Goal: Information Seeking & Learning: Learn about a topic

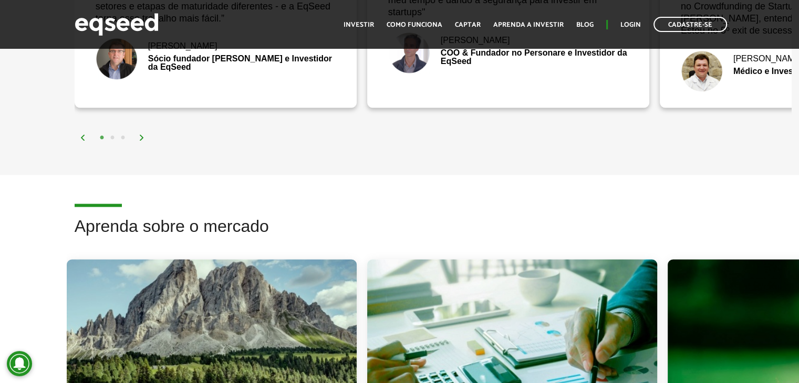
scroll to position [2154, 0]
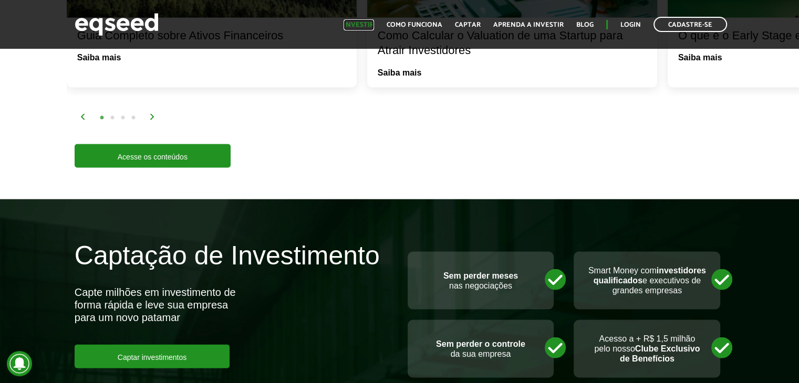
click at [371, 24] on link "Investir" at bounding box center [359, 25] width 30 height 7
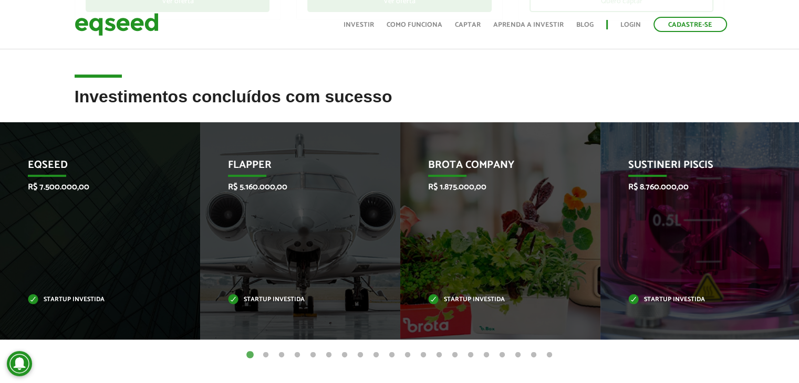
scroll to position [368, 0]
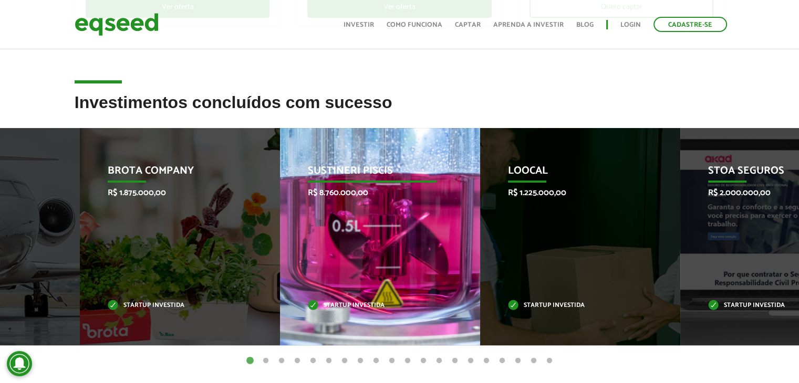
drag, startPoint x: 654, startPoint y: 245, endPoint x: 262, endPoint y: 246, distance: 392.4
click at [280, 246] on div "Sustineri Piscis R$ 8.760.000,00 Startup investida" at bounding box center [372, 236] width 184 height 217
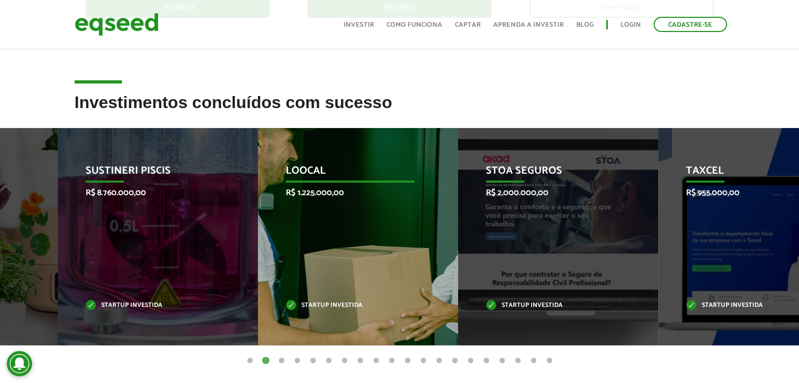
drag, startPoint x: 182, startPoint y: 225, endPoint x: 440, endPoint y: 222, distance: 257.9
click at [440, 222] on div "Loocal R$ 1.225.000,00 Startup investida" at bounding box center [350, 236] width 184 height 217
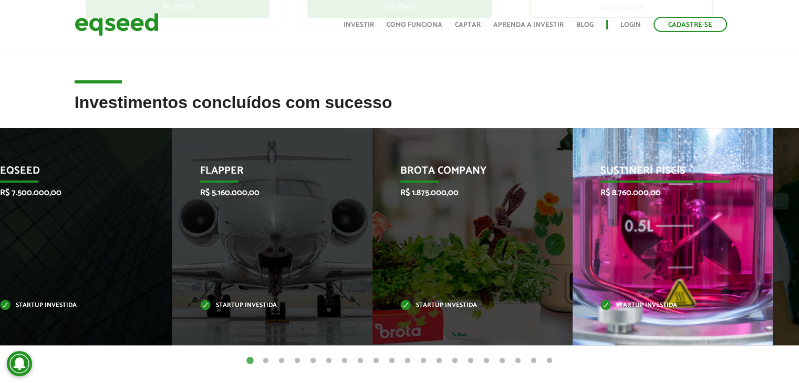
drag, startPoint x: 684, startPoint y: 206, endPoint x: 329, endPoint y: 208, distance: 355.6
click at [573, 208] on div "Sustineri Piscis R$ 8.760.000,00 Startup investida" at bounding box center [665, 236] width 184 height 217
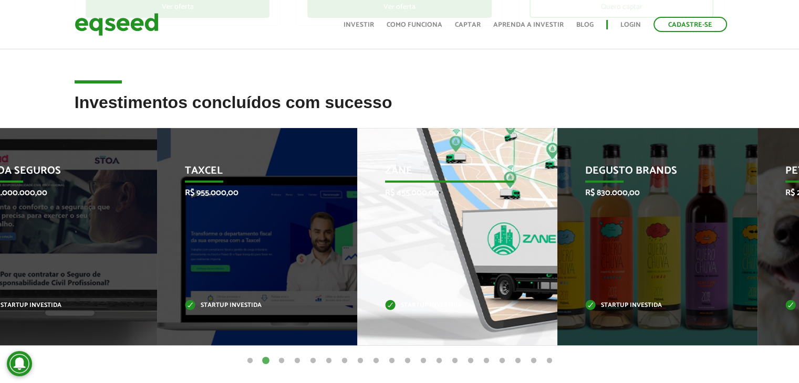
drag, startPoint x: 708, startPoint y: 232, endPoint x: 280, endPoint y: 257, distance: 428.8
click at [357, 257] on div "Zane R$ 455.000,00 Startup investida" at bounding box center [449, 236] width 184 height 217
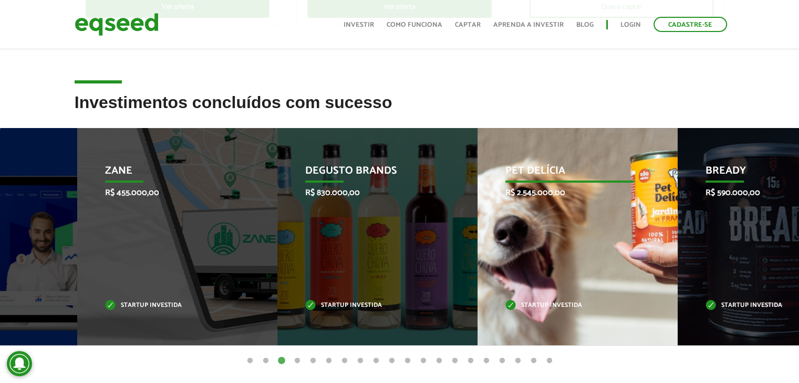
drag, startPoint x: 231, startPoint y: 229, endPoint x: 531, endPoint y: 228, distance: 299.9
click at [528, 228] on div "Pet Delícia R$ 2.545.000,00 Startup investida" at bounding box center [569, 236] width 184 height 217
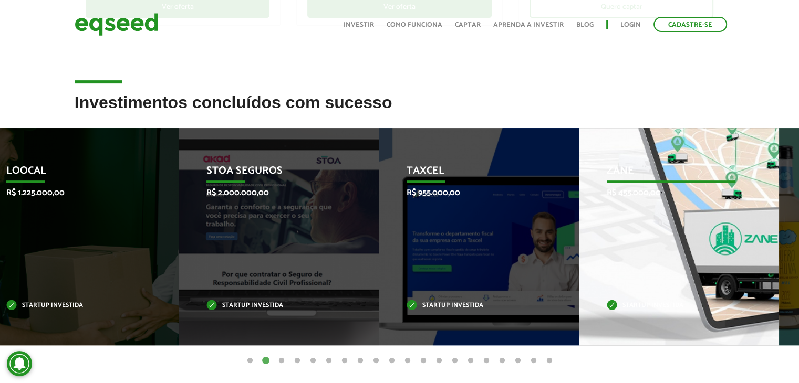
drag, startPoint x: 616, startPoint y: 246, endPoint x: 131, endPoint y: 243, distance: 484.8
click at [579, 243] on div "Zane R$ 455.000,00 Startup investida" at bounding box center [671, 236] width 184 height 217
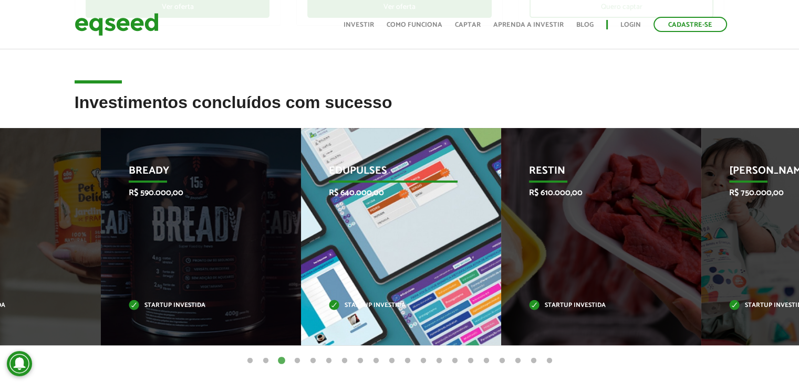
drag, startPoint x: 740, startPoint y: 210, endPoint x: 435, endPoint y: 219, distance: 304.8
click at [435, 219] on div "Edupulses R$ 640.000,00 Startup investida" at bounding box center [393, 236] width 184 height 217
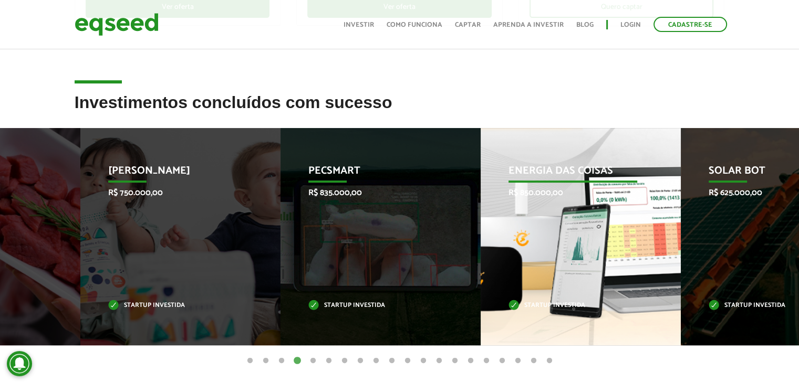
drag, startPoint x: 670, startPoint y: 199, endPoint x: 299, endPoint y: 215, distance: 371.7
click at [481, 215] on div "Energia das Coisas R$ 850.000,00 Startup investida" at bounding box center [573, 236] width 184 height 217
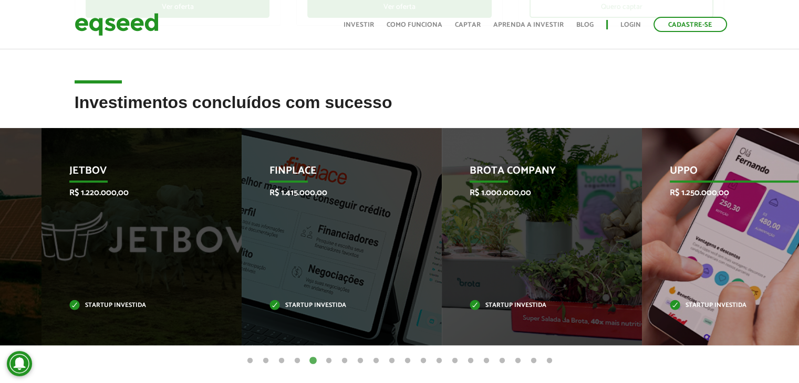
drag, startPoint x: 641, startPoint y: 234, endPoint x: 355, endPoint y: 255, distance: 286.6
click at [442, 254] on div "Brota Company R$ 1.000.000,00 Startup investida" at bounding box center [534, 236] width 184 height 217
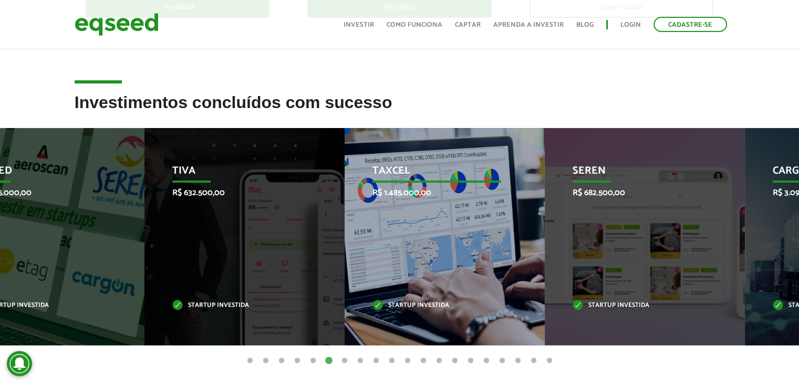
drag, startPoint x: 666, startPoint y: 244, endPoint x: 265, endPoint y: 243, distance: 400.8
click at [345, 243] on div "Taxcel R$ 1.485.000,00 Startup investida" at bounding box center [437, 236] width 184 height 217
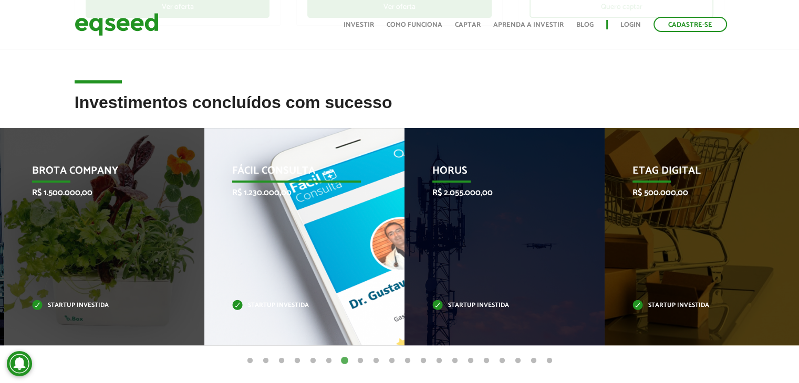
drag, startPoint x: 625, startPoint y: 199, endPoint x: 223, endPoint y: 188, distance: 402.5
click at [223, 188] on div "Fácil Consulta R$ 1.230.000,00 Startup investida" at bounding box center [296, 236] width 184 height 217
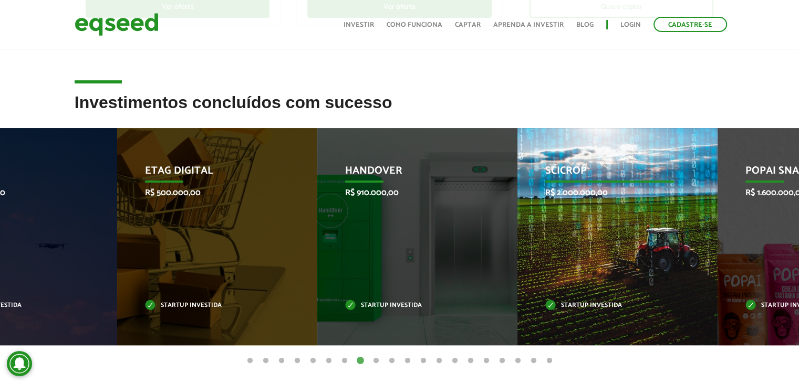
drag, startPoint x: 718, startPoint y: 198, endPoint x: 287, endPoint y: 223, distance: 431.4
click at [517, 223] on div "SciCrop R$ 2.000.000,00 Startup investida" at bounding box center [609, 236] width 184 height 217
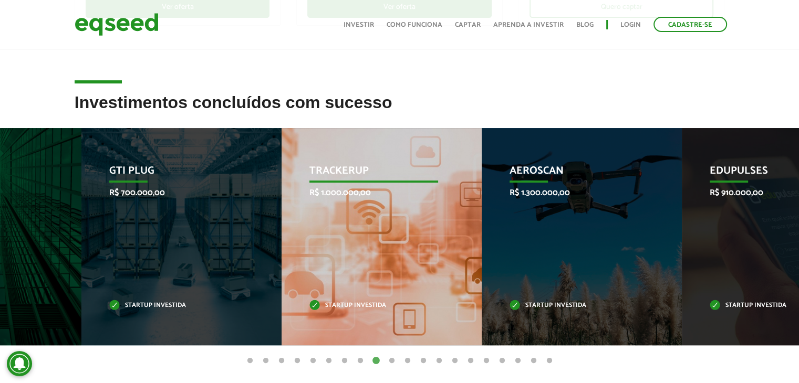
drag, startPoint x: 732, startPoint y: 219, endPoint x: 373, endPoint y: 234, distance: 359.1
click at [375, 234] on div "TrackerUp R$ 1.000.000,00 Startup investida" at bounding box center [374, 236] width 184 height 217
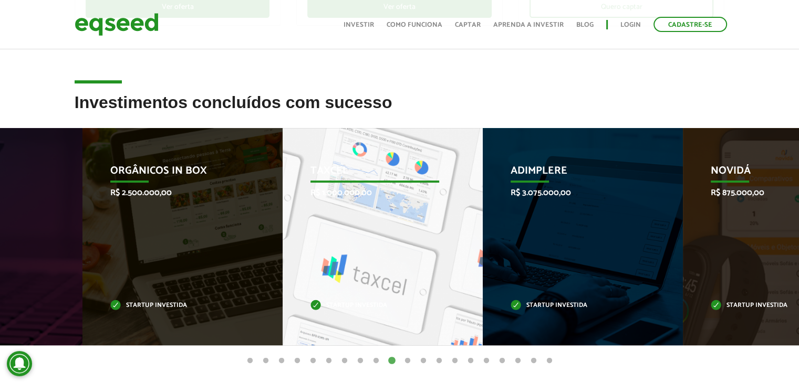
drag, startPoint x: 754, startPoint y: 221, endPoint x: 234, endPoint y: 235, distance: 520.2
click at [236, 234] on div "Orgânicos in Box R$ 2.500.000,00 Startup investida" at bounding box center [174, 236] width 184 height 217
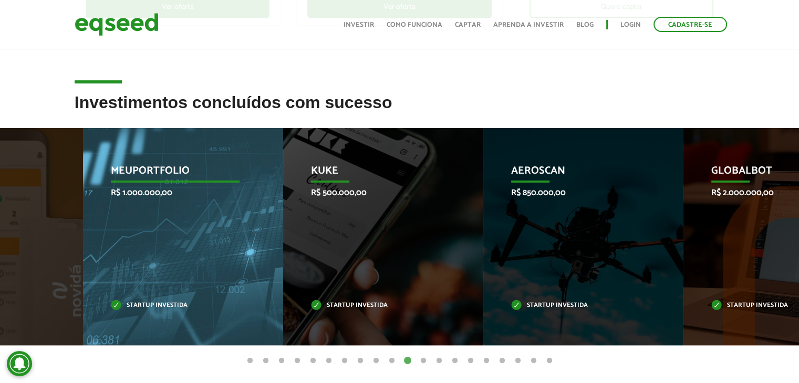
drag, startPoint x: 709, startPoint y: 225, endPoint x: 191, endPoint y: 227, distance: 517.4
click at [191, 227] on div "MeuPortfolio R$ 1.000.000,00 Startup investida" at bounding box center [175, 236] width 184 height 217
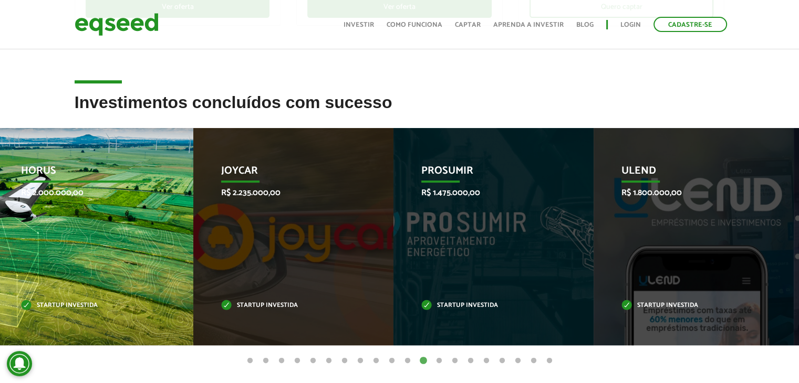
drag, startPoint x: 596, startPoint y: 239, endPoint x: 19, endPoint y: 259, distance: 577.1
click at [19, 259] on div "HORUS R$ 2.000.000,00 Startup investida" at bounding box center [85, 236] width 184 height 217
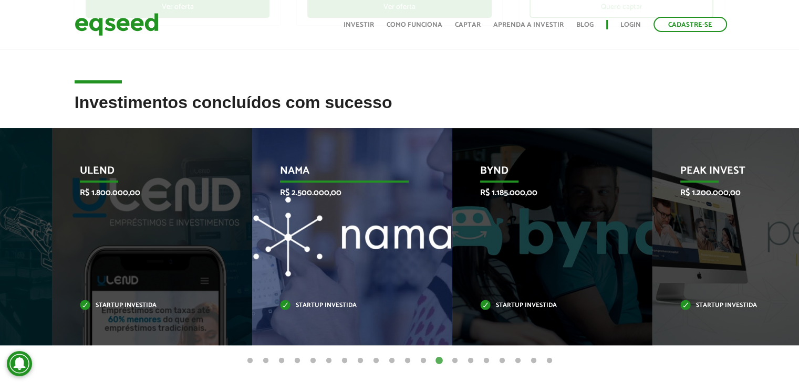
drag, startPoint x: 672, startPoint y: 214, endPoint x: 115, endPoint y: 216, distance: 557.3
click at [252, 217] on div "Nama R$ 2.500.000,00 Startup investida" at bounding box center [344, 236] width 184 height 217
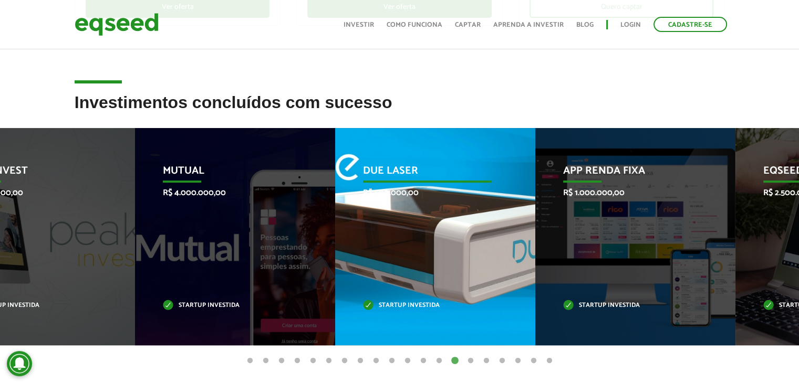
drag, startPoint x: 712, startPoint y: 214, endPoint x: 143, endPoint y: 215, distance: 569.4
click at [335, 215] on div "Due Laser R$ 500.000,00 Startup investida" at bounding box center [427, 236] width 184 height 217
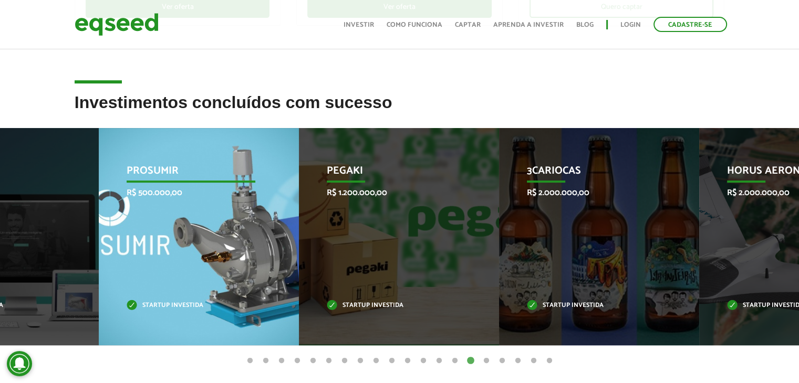
drag, startPoint x: 668, startPoint y: 262, endPoint x: 139, endPoint y: 266, distance: 529.5
click at [142, 266] on div "PROSUMIR R$ 500.000,00 Startup investida" at bounding box center [191, 236] width 184 height 217
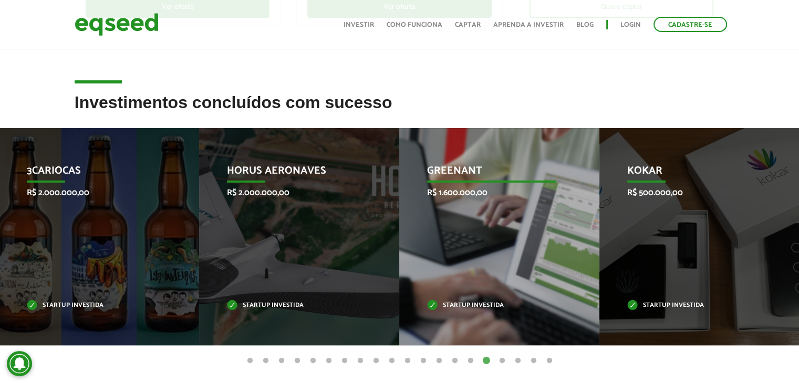
drag, startPoint x: 672, startPoint y: 248, endPoint x: 151, endPoint y: 266, distance: 520.8
click at [399, 266] on div "GreenAnt R$ 1.600.000,00 Startup investida" at bounding box center [491, 236] width 184 height 217
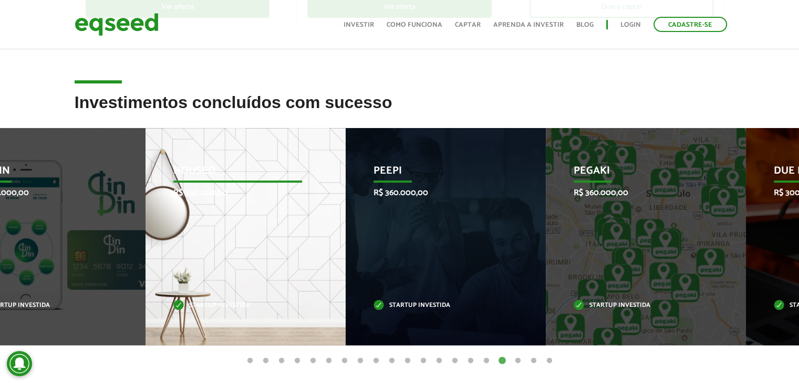
drag, startPoint x: 647, startPoint y: 243, endPoint x: 71, endPoint y: 255, distance: 575.3
click at [145, 255] on div "Housed R$ 360.000,00 Startup investida" at bounding box center [237, 236] width 184 height 217
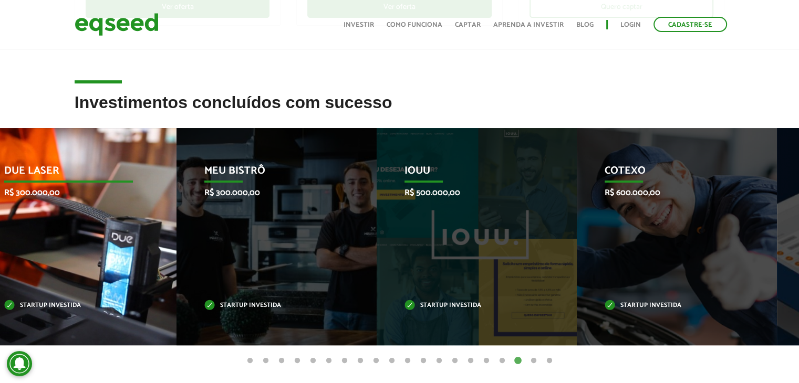
drag, startPoint x: 579, startPoint y: 244, endPoint x: 66, endPoint y: 255, distance: 513.3
click at [66, 255] on div "Due Laser R$ 300.000,00 Startup investida" at bounding box center [68, 236] width 184 height 217
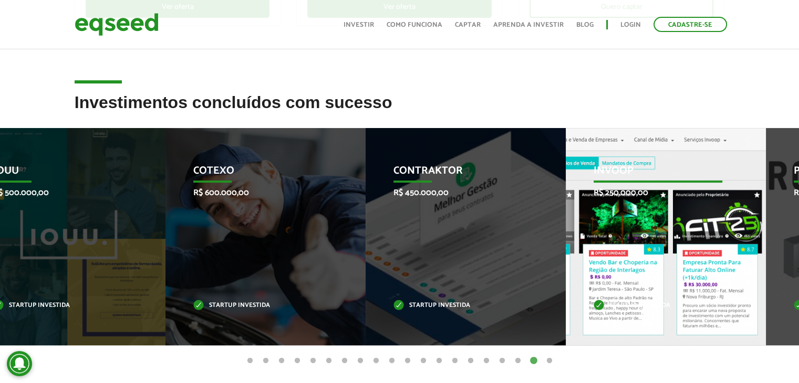
drag, startPoint x: 698, startPoint y: 242, endPoint x: 101, endPoint y: 250, distance: 596.2
click at [566, 249] on div "Invoop R$ 250.000,00 Startup investida" at bounding box center [658, 236] width 184 height 217
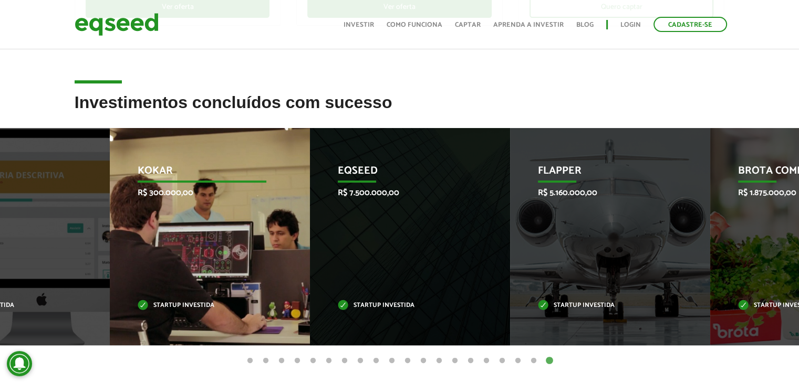
drag, startPoint x: 645, startPoint y: 247, endPoint x: 61, endPoint y: 259, distance: 584.2
click at [110, 259] on div "Kokar R$ 300.000,00 Startup investida" at bounding box center [202, 236] width 184 height 217
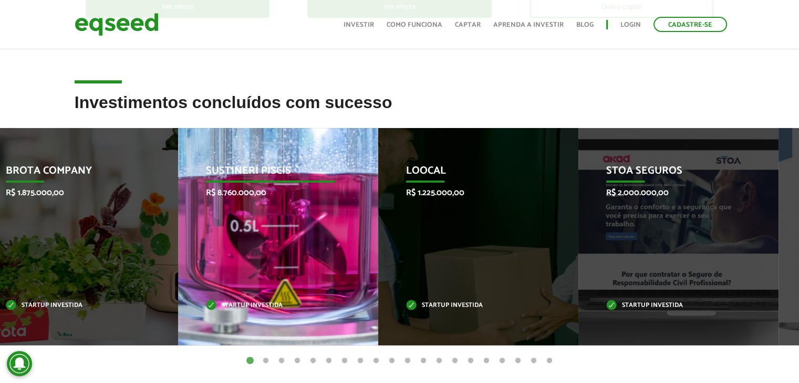
drag, startPoint x: 354, startPoint y: 230, endPoint x: 161, endPoint y: 237, distance: 192.4
click at [196, 234] on div "Sustineri Piscis R$ 8.760.000,00 Startup investida" at bounding box center [270, 236] width 184 height 217
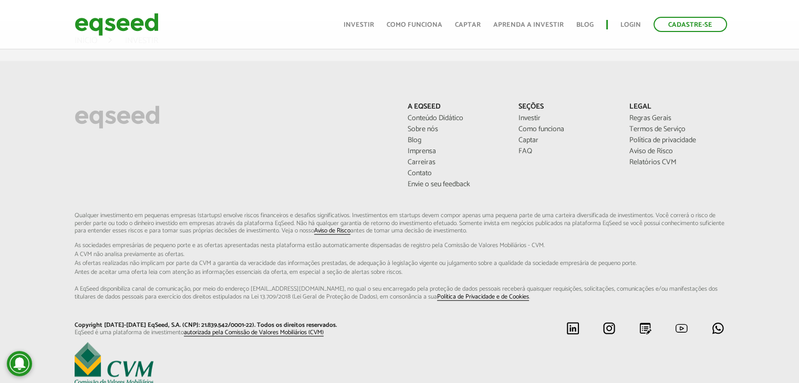
scroll to position [837, 0]
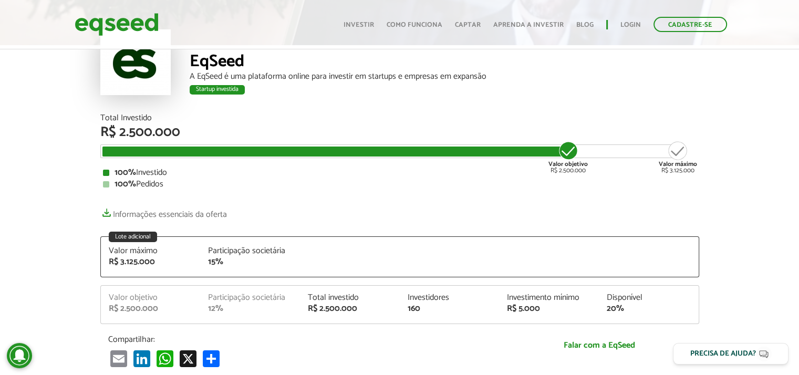
scroll to position [53, 0]
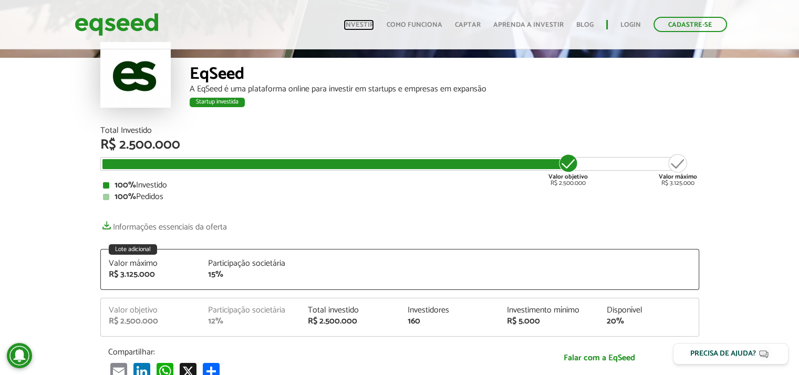
click at [364, 26] on link "Investir" at bounding box center [359, 25] width 30 height 7
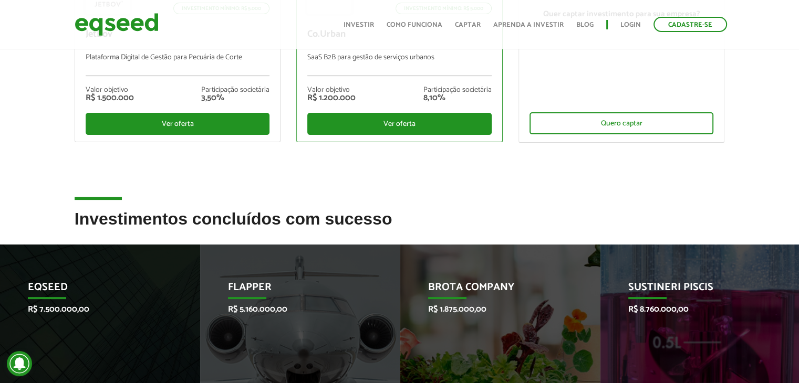
scroll to position [420, 0]
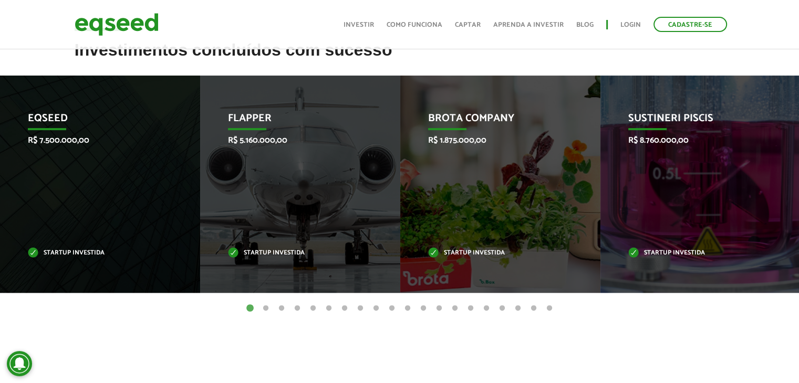
click at [265, 306] on button "2" at bounding box center [266, 309] width 11 height 11
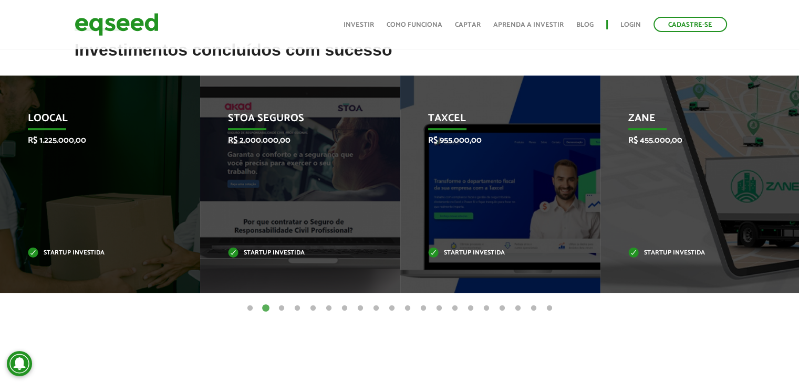
click at [279, 307] on button "3" at bounding box center [281, 309] width 11 height 11
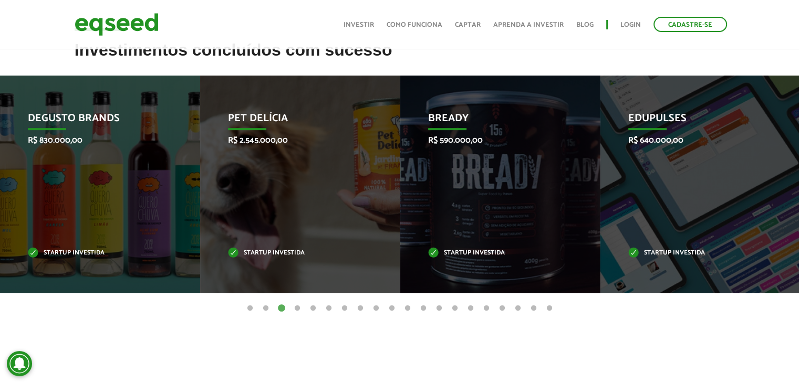
click at [298, 309] on button "4" at bounding box center [297, 309] width 11 height 11
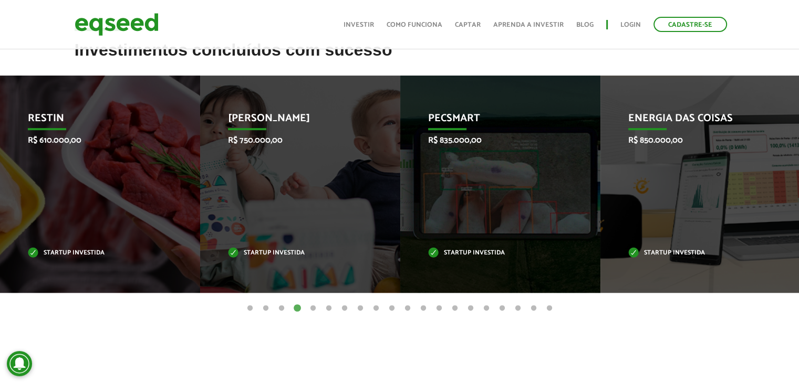
click at [315, 309] on button "5" at bounding box center [313, 309] width 11 height 11
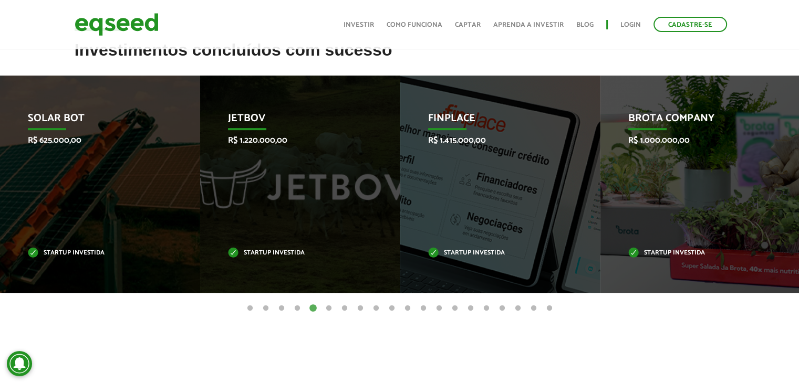
click at [328, 309] on button "6" at bounding box center [329, 309] width 11 height 11
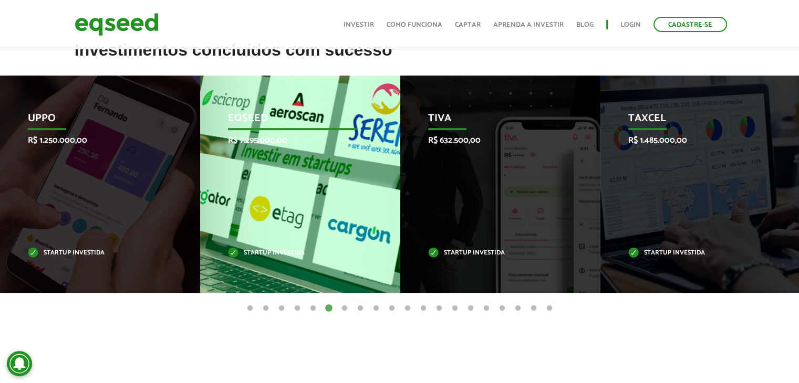
click at [290, 117] on p "EqSeed" at bounding box center [292, 121] width 129 height 18
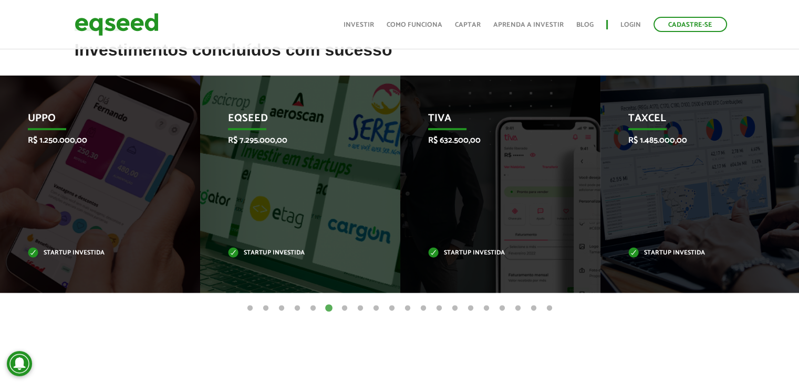
click at [342, 309] on button "7" at bounding box center [344, 309] width 11 height 11
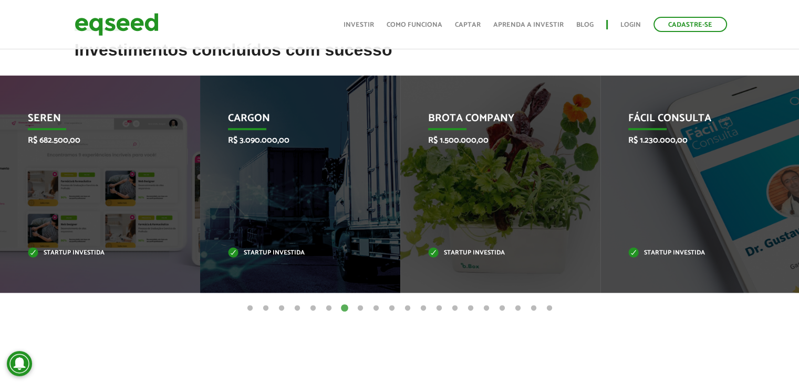
click at [363, 307] on button "8" at bounding box center [360, 309] width 11 height 11
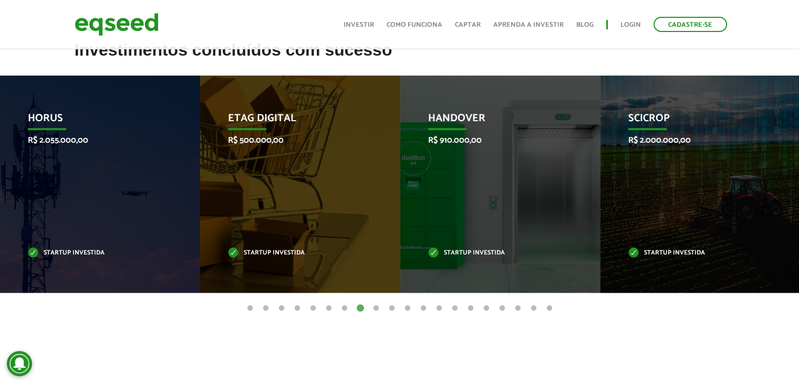
click at [380, 308] on button "9" at bounding box center [376, 309] width 11 height 11
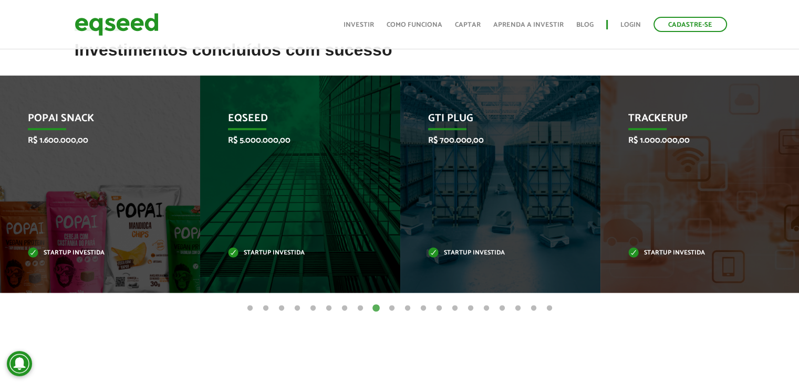
click at [386, 308] on ul "1 2 3 4 5 6 7 8 9 10 11 12 13 14 15 16 17 18 19 20" at bounding box center [399, 309] width 799 height 12
click at [389, 308] on button "10" at bounding box center [392, 309] width 11 height 11
